Goal: Find specific page/section: Find specific page/section

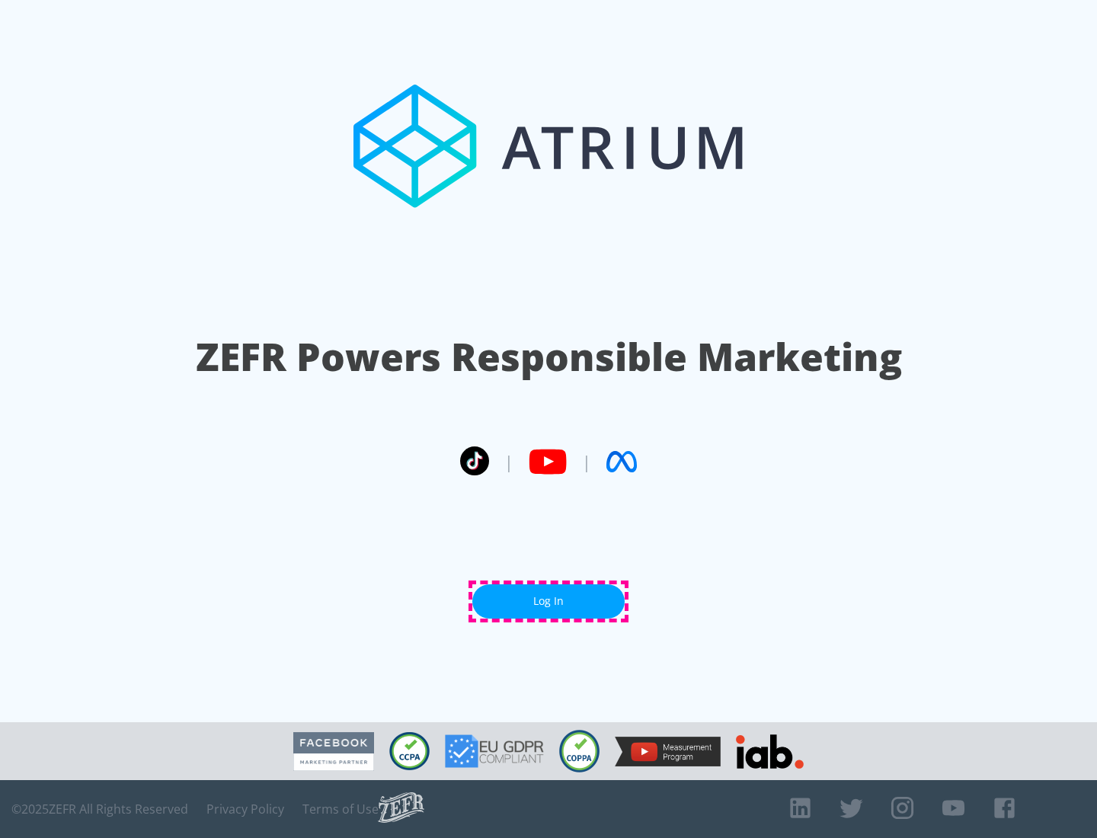
click at [548, 601] on link "Log In" at bounding box center [548, 601] width 152 height 34
